Goal: Navigation & Orientation: Find specific page/section

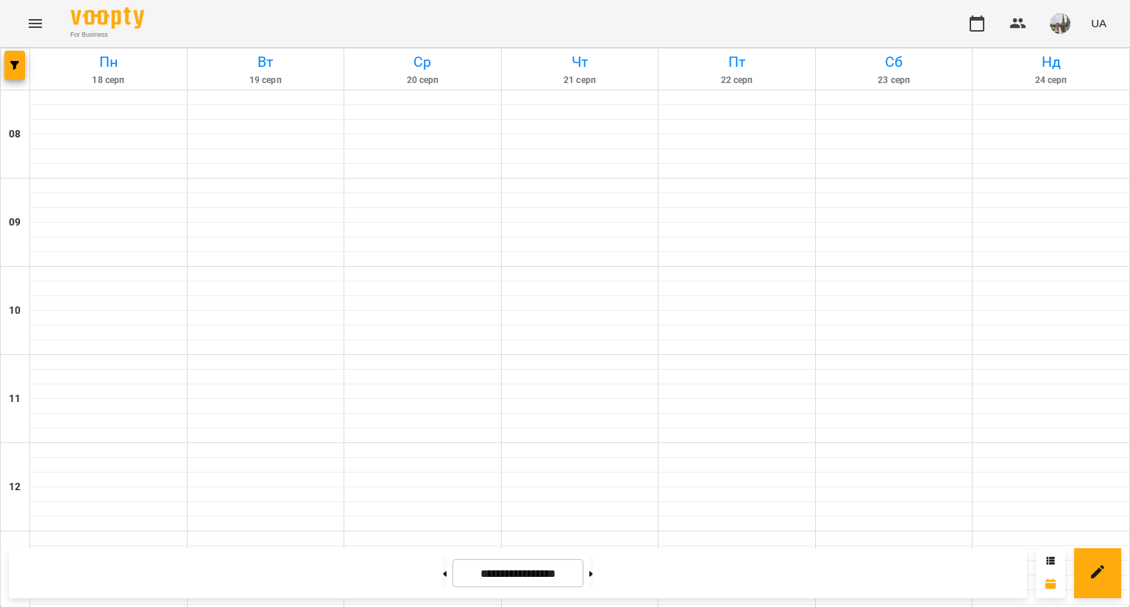
click at [33, 24] on icon "Menu" at bounding box center [35, 23] width 13 height 9
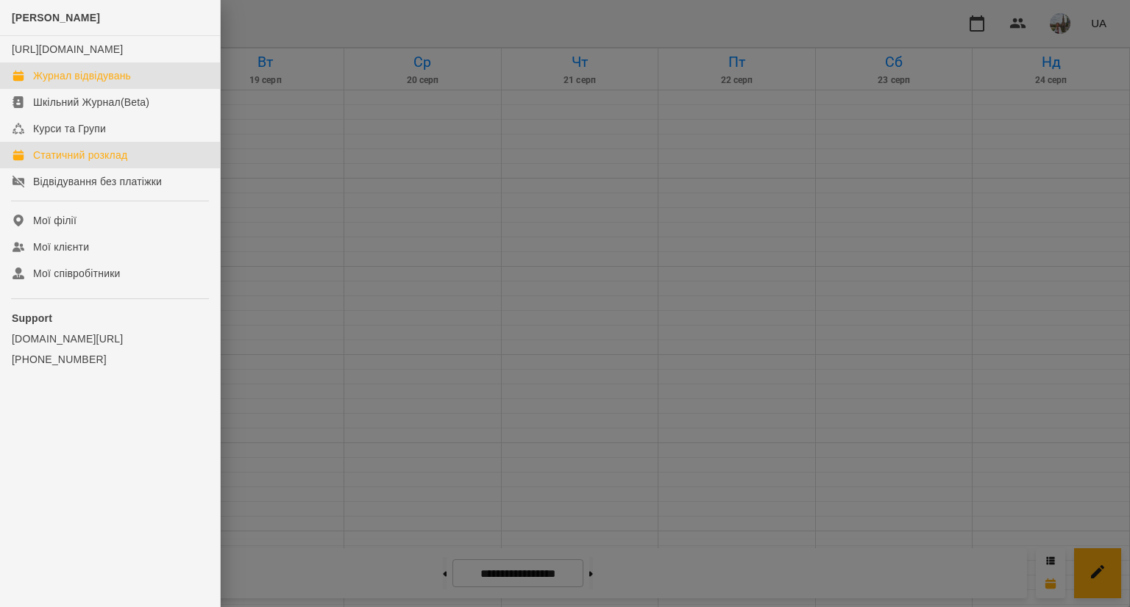
click at [109, 168] on link "Статичний розклад" at bounding box center [110, 155] width 220 height 26
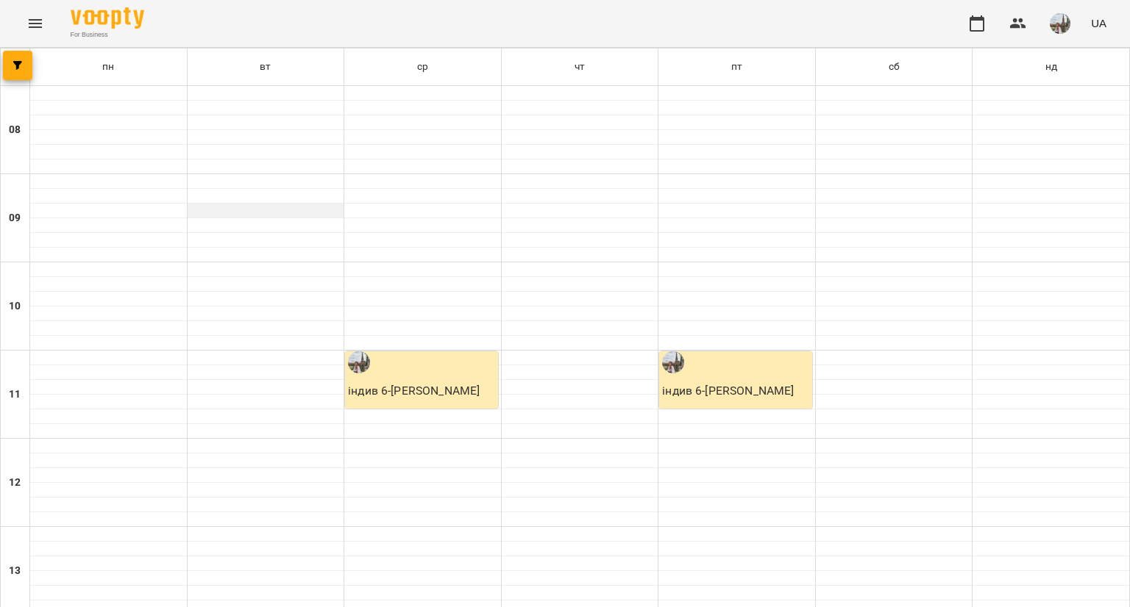
scroll to position [714, 0]
click at [29, 18] on icon "Menu" at bounding box center [35, 24] width 18 height 18
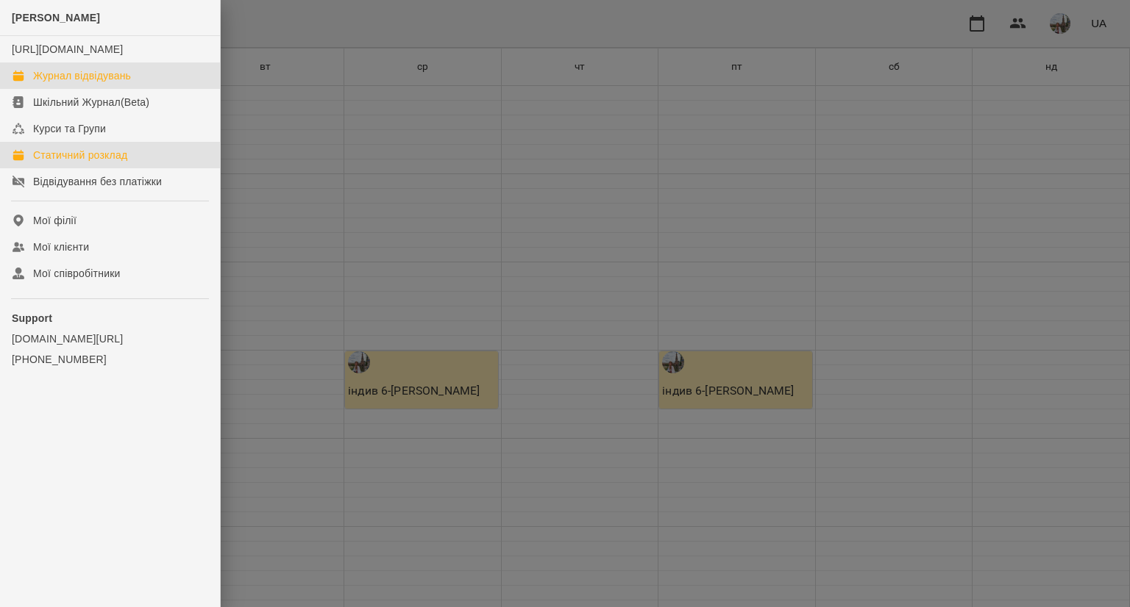
click at [64, 83] on div "Журнал відвідувань" at bounding box center [82, 75] width 98 height 15
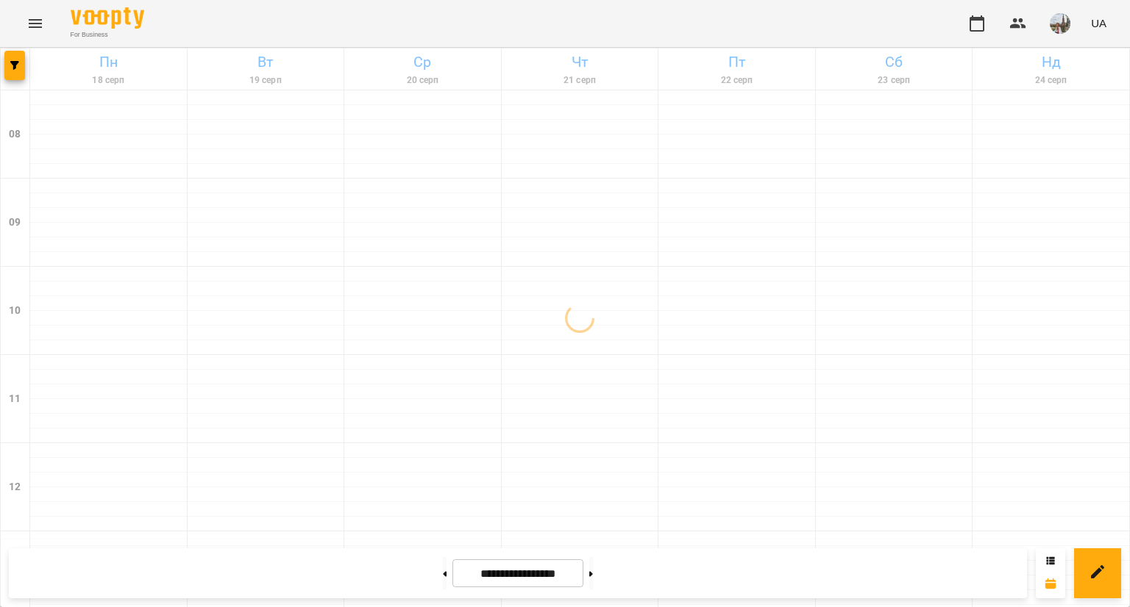
scroll to position [785, 0]
click at [1059, 24] on img "button" at bounding box center [1059, 23] width 21 height 21
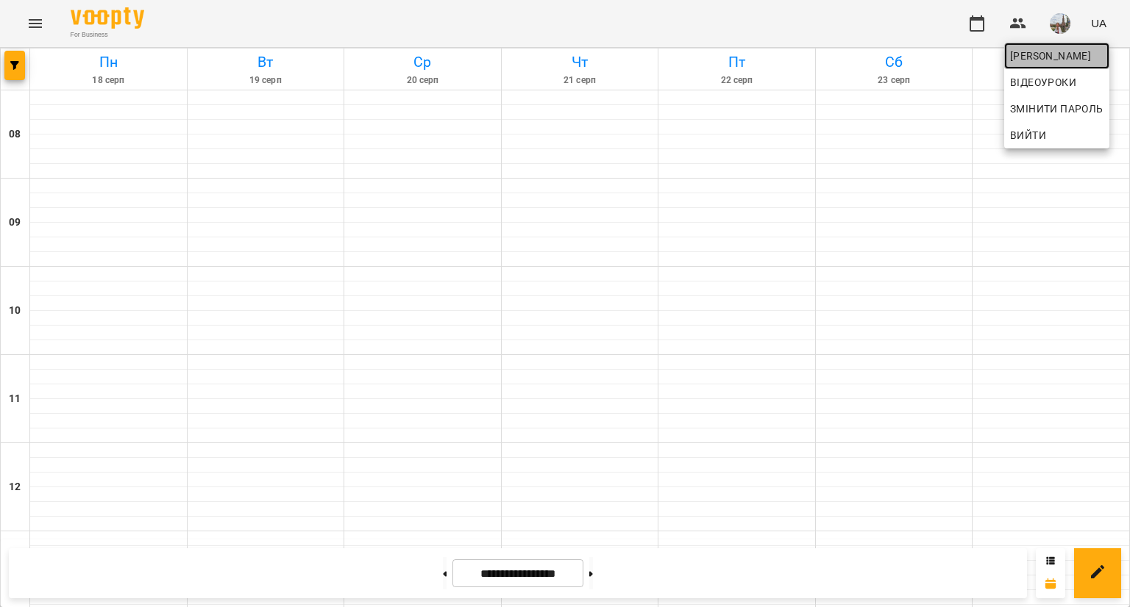
click at [1050, 53] on span "[PERSON_NAME]" at bounding box center [1056, 56] width 93 height 18
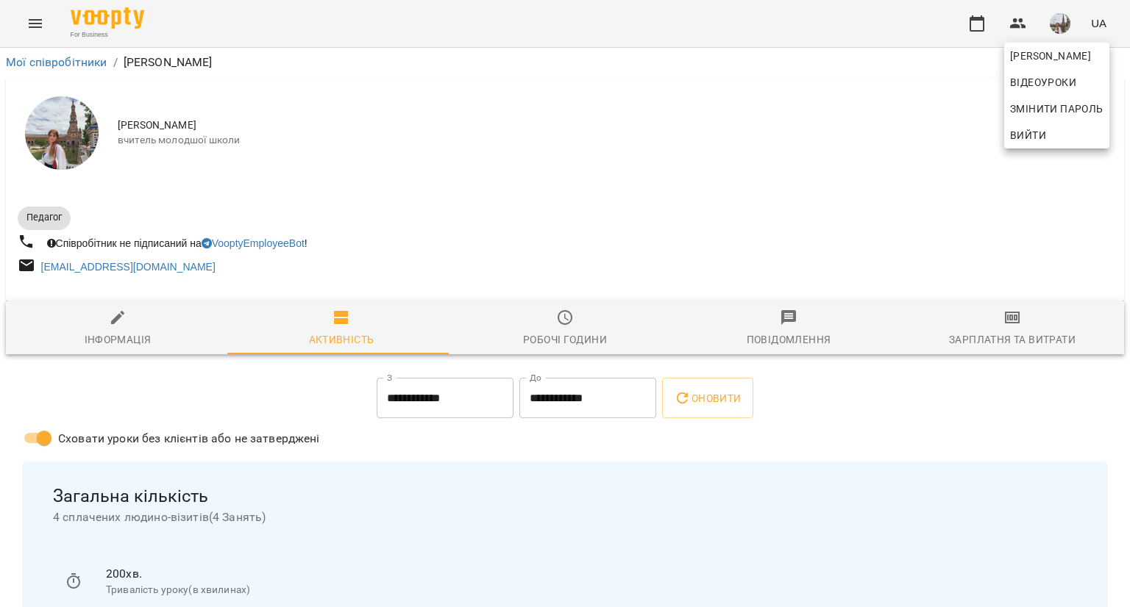
click at [445, 204] on div at bounding box center [565, 303] width 1130 height 607
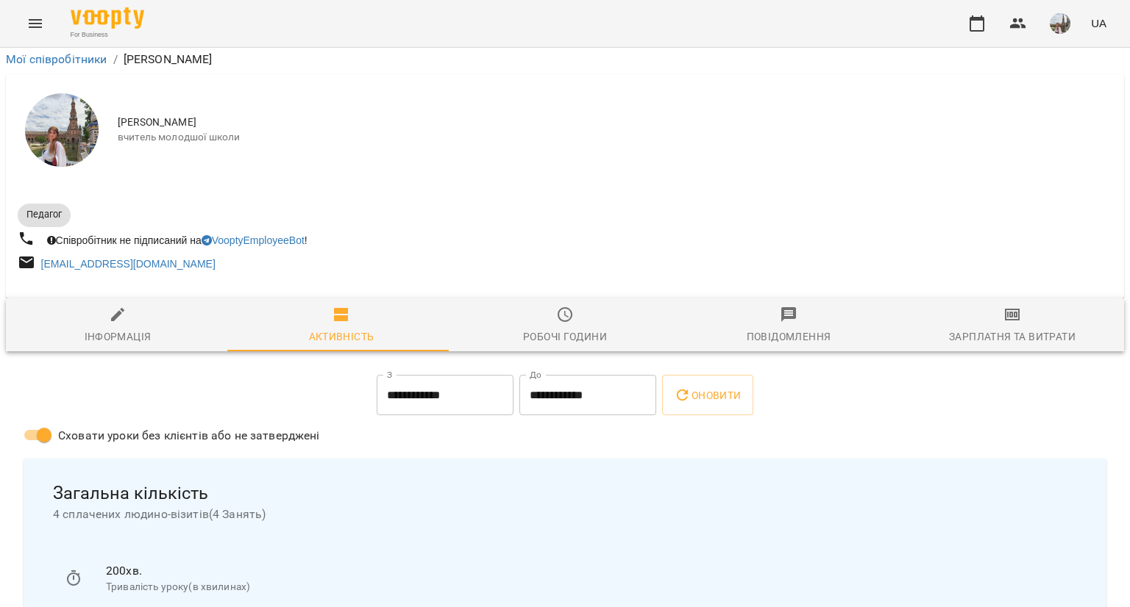
scroll to position [729, 0]
